Goal: Task Accomplishment & Management: Complete application form

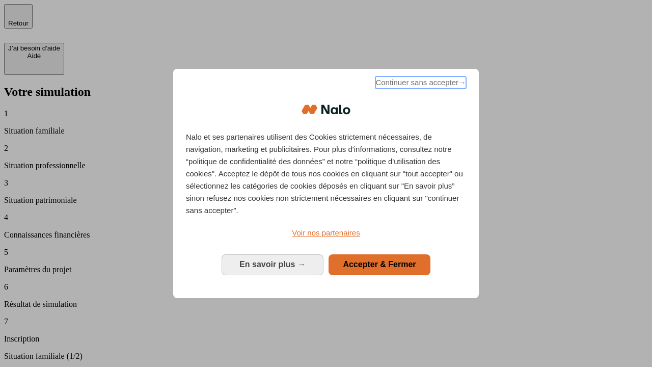
click at [420, 84] on span "Continuer sans accepter →" at bounding box center [420, 82] width 91 height 12
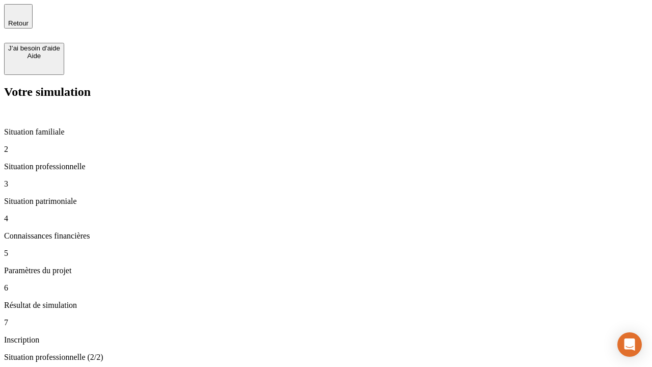
type input "30 000"
type input "40 000"
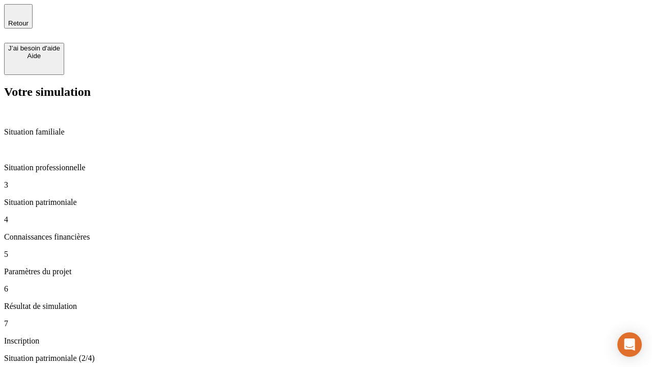
type input "1 100"
type input "20"
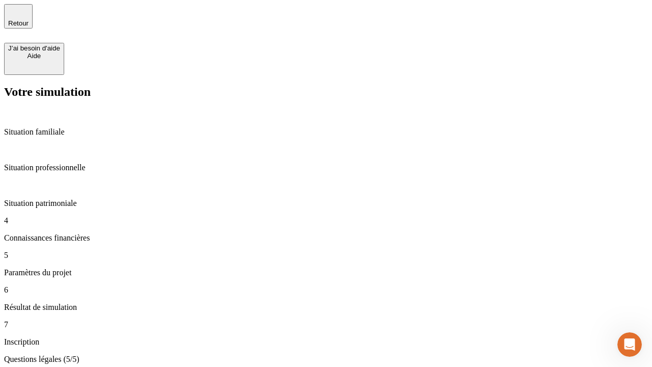
type input "40"
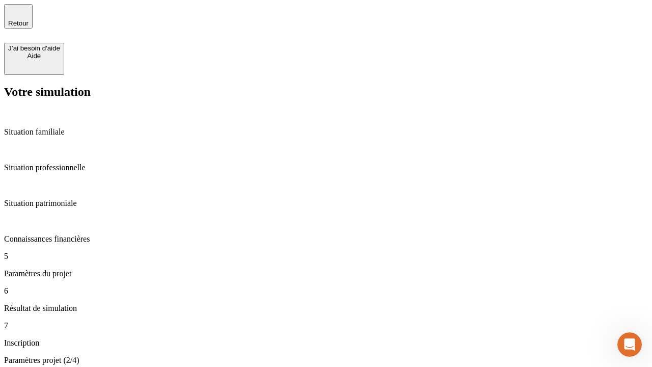
type input "62"
type input "50 000"
type input "640"
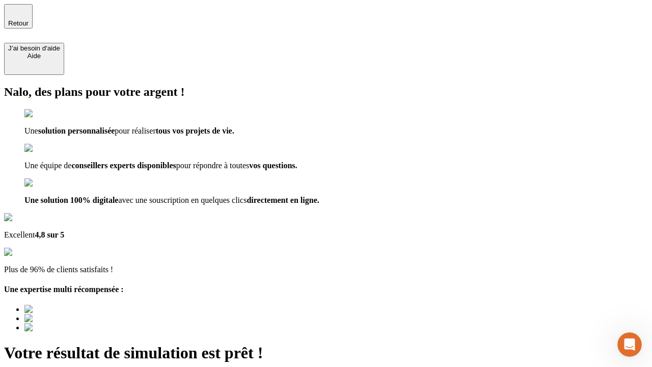
type input "[EMAIL_ADDRESS][DOMAIN_NAME]"
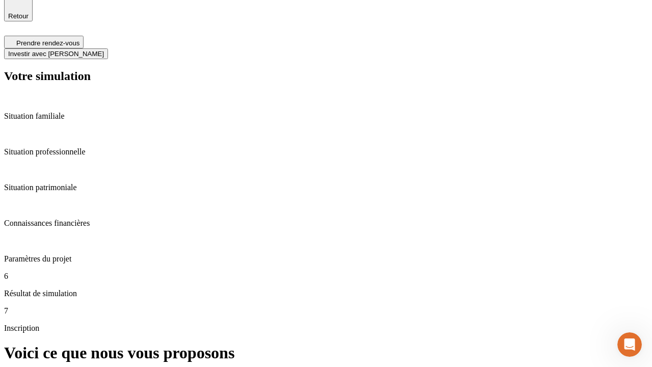
click at [104, 50] on span "Investir avec [PERSON_NAME]" at bounding box center [56, 54] width 96 height 8
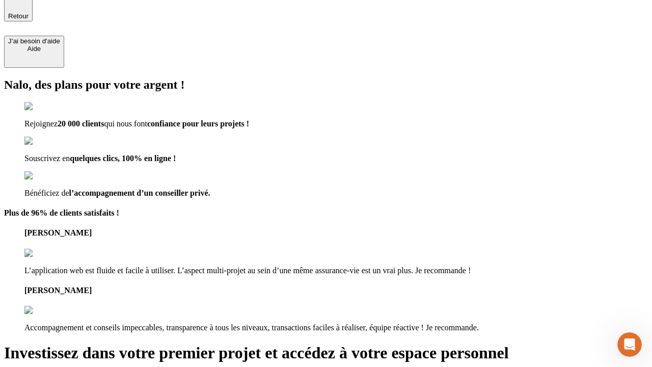
scroll to position [6, 0]
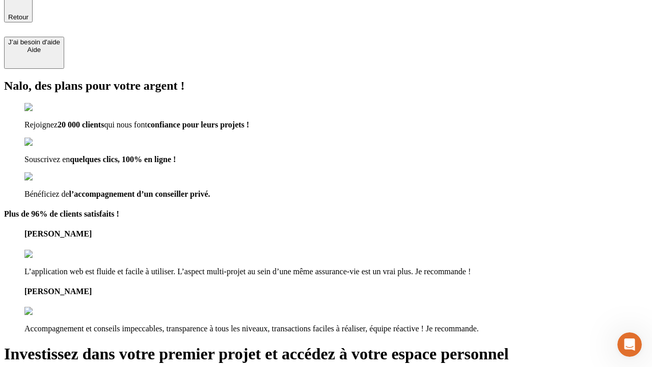
type input "[PERSON_NAME][EMAIL_ADDRESS][DOMAIN_NAME]"
